Goal: Information Seeking & Learning: Learn about a topic

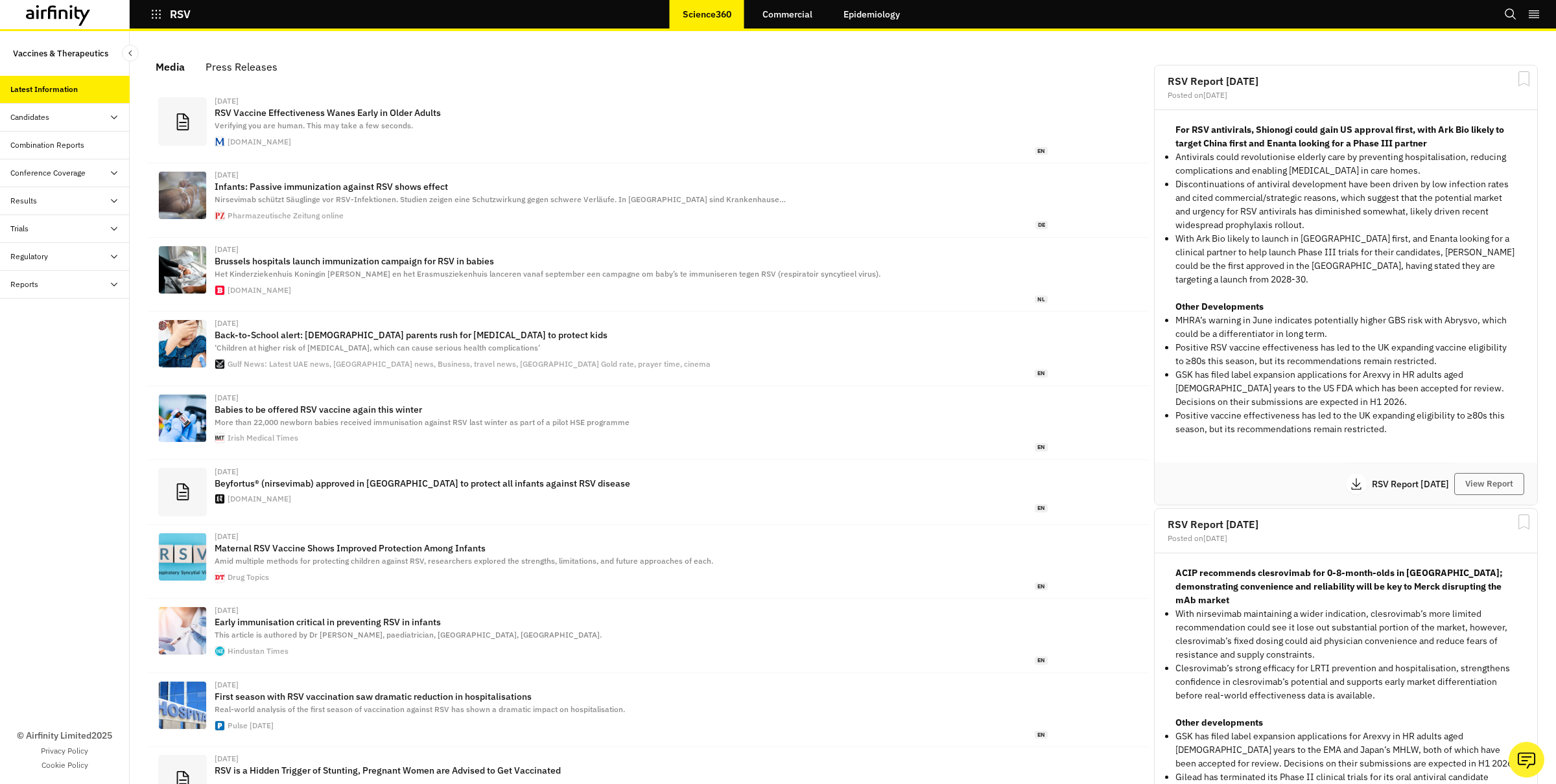
scroll to position [816, 389]
click at [887, 9] on link "Epidemiology" at bounding box center [872, 14] width 83 height 31
